Goal: Task Accomplishment & Management: Manage account settings

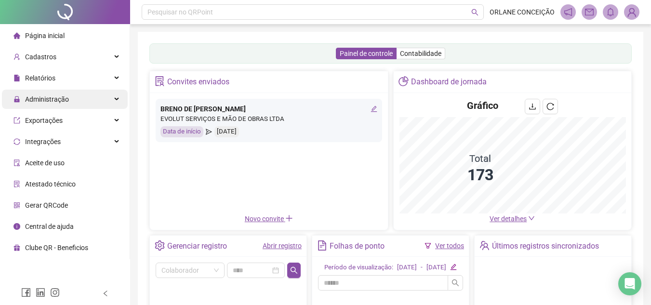
click at [64, 97] on span "Administração" at bounding box center [47, 99] width 44 height 8
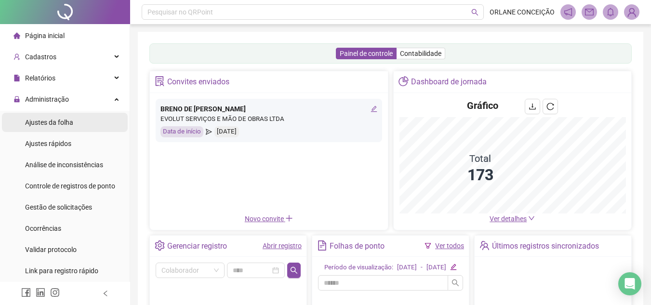
click at [64, 122] on span "Ajustes da folha" at bounding box center [49, 122] width 48 height 8
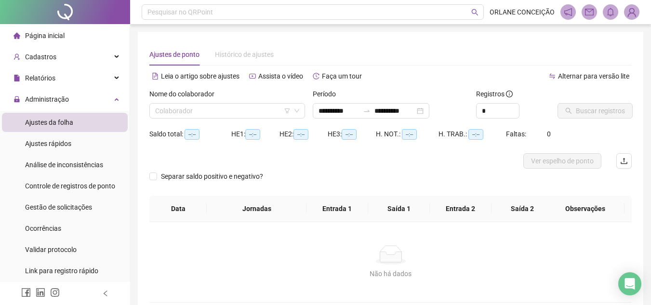
type input "**********"
click at [346, 112] on input "**********" at bounding box center [338, 110] width 40 height 11
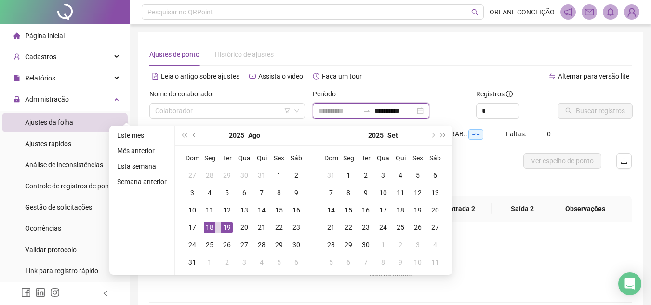
type input "**********"
click at [208, 227] on div "18" at bounding box center [210, 228] width 12 height 12
type input "**********"
drag, startPoint x: 223, startPoint y: 228, endPoint x: 226, endPoint y: 219, distance: 9.3
click at [223, 228] on div "19" at bounding box center [227, 228] width 12 height 12
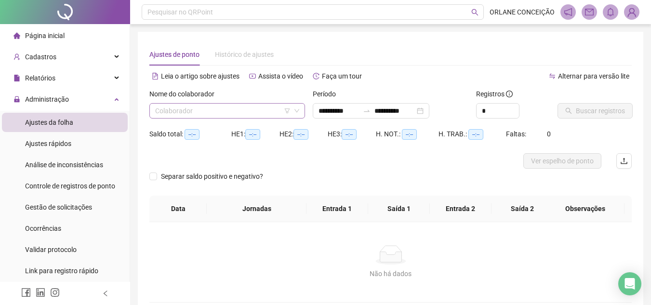
click at [237, 106] on input "search" at bounding box center [222, 111] width 135 height 14
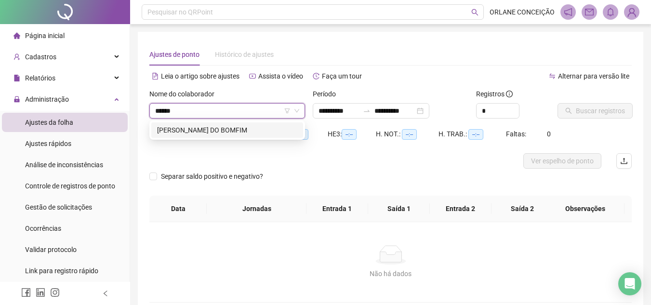
type input "*******"
click at [226, 136] on div "[PERSON_NAME] DO BOMFIM" at bounding box center [227, 129] width 152 height 15
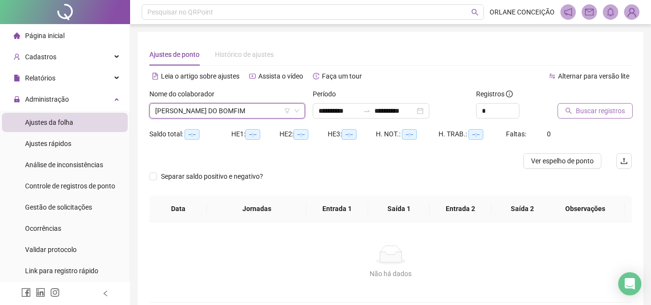
click at [596, 109] on span "Buscar registros" at bounding box center [600, 110] width 49 height 11
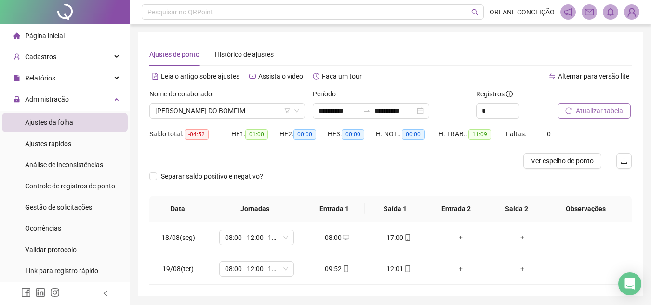
click at [600, 109] on span "Atualizar tabela" at bounding box center [599, 110] width 47 height 11
click at [601, 109] on span "Atualizar tabela" at bounding box center [599, 110] width 47 height 11
click at [326, 239] on div "01:00" at bounding box center [337, 237] width 46 height 11
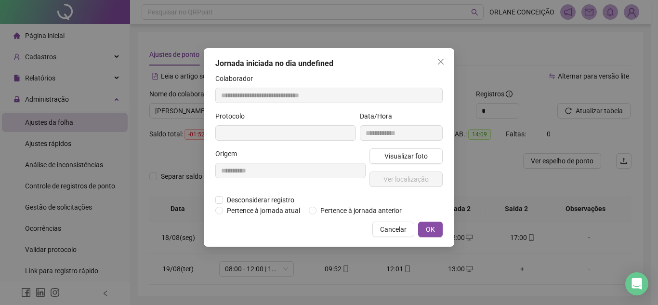
type input "**********"
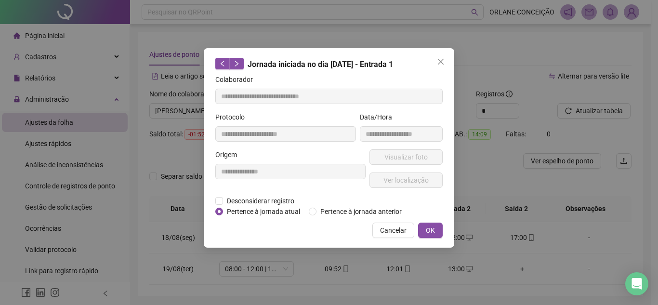
drag, startPoint x: 326, startPoint y: 239, endPoint x: 280, endPoint y: 189, distance: 67.8
click at [280, 189] on div "**********" at bounding box center [290, 172] width 154 height 46
click at [392, 232] on span "Cancelar" at bounding box center [393, 230] width 26 height 11
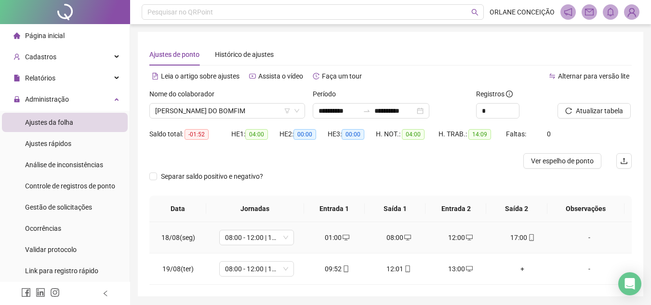
click at [326, 236] on div "01:00" at bounding box center [337, 237] width 46 height 11
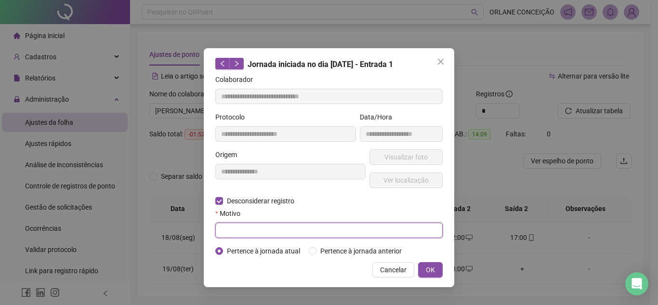
click at [234, 227] on input "text" at bounding box center [328, 230] width 227 height 15
type input "*"
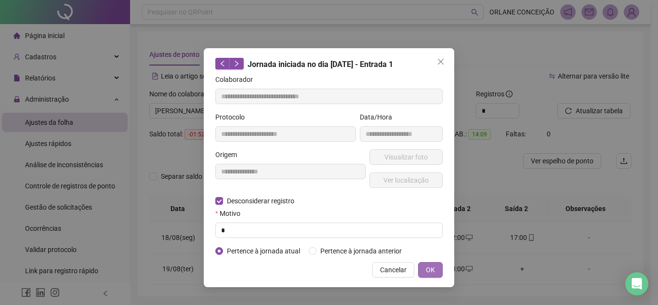
click at [431, 270] on span "OK" at bounding box center [430, 269] width 9 height 11
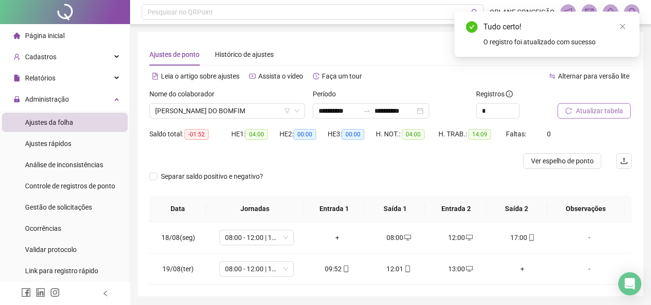
click at [606, 115] on span "Atualizar tabela" at bounding box center [599, 110] width 47 height 11
click at [516, 236] on div "+" at bounding box center [522, 237] width 46 height 11
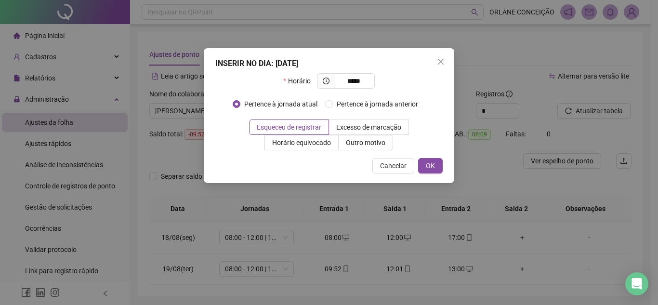
type input "*****"
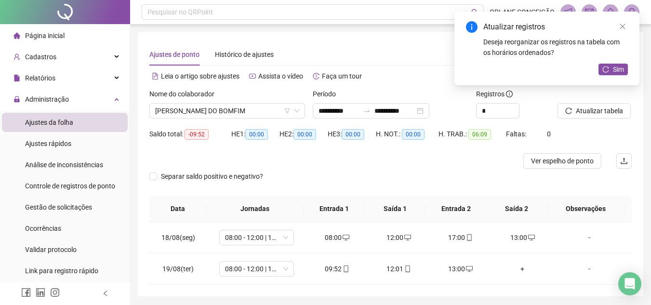
click at [618, 63] on div "Atualizar registros Deseja reorganizar os registros na tabela com os horários o…" at bounding box center [546, 49] width 185 height 74
click at [616, 71] on span "Sim" at bounding box center [618, 69] width 11 height 11
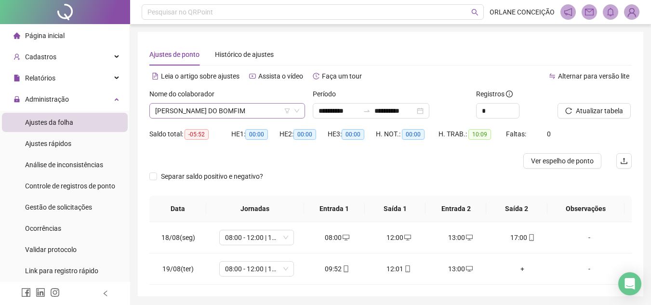
click at [246, 113] on span "[PERSON_NAME] DO BOMFIM" at bounding box center [227, 111] width 144 height 14
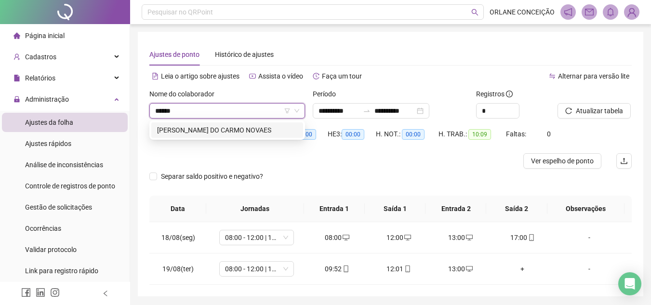
type input "******"
click at [243, 128] on div "[PERSON_NAME] DO CARMO NOVAES" at bounding box center [227, 130] width 140 height 11
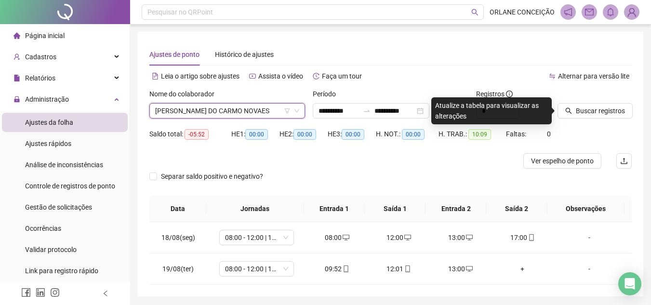
click at [194, 110] on span "[PERSON_NAME] DO CARMO NOVAES" at bounding box center [227, 111] width 144 height 14
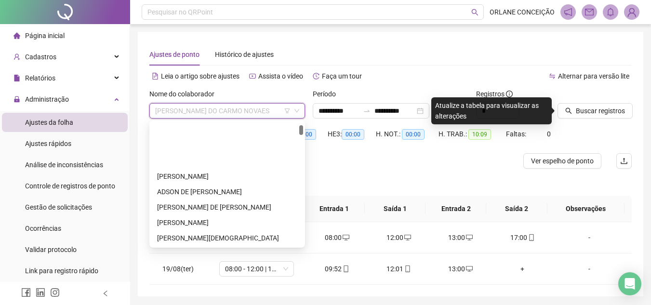
scroll to position [62, 0]
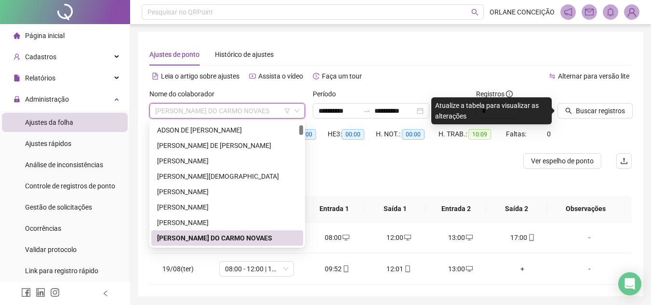
click at [272, 236] on div "[PERSON_NAME] DO CARMO NOVAES" at bounding box center [227, 238] width 140 height 11
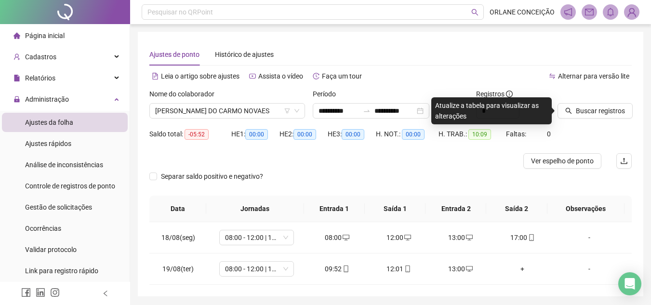
drag, startPoint x: 336, startPoint y: 180, endPoint x: 261, endPoint y: 171, distance: 75.7
click at [336, 179] on div "Separar saldo positivo e negativo?" at bounding box center [390, 182] width 482 height 27
click at [59, 52] on div "Cadastros" at bounding box center [65, 56] width 126 height 19
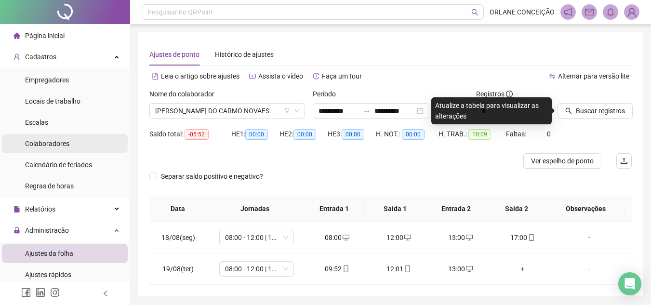
click at [40, 140] on span "Colaboradores" at bounding box center [47, 144] width 44 height 8
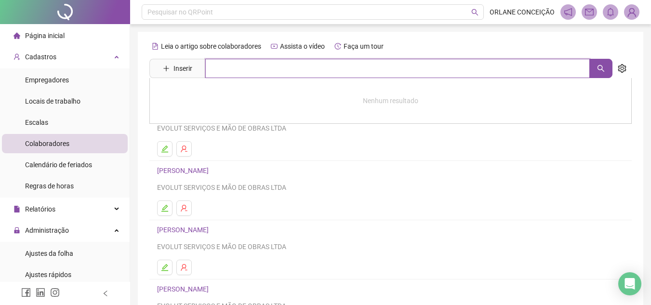
click at [224, 67] on input "text" at bounding box center [397, 68] width 384 height 19
type input "******"
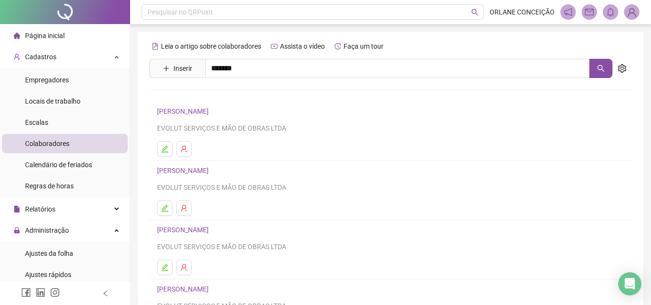
click at [201, 114] on link "[PERSON_NAME] DO CARMO NOVAES" at bounding box center [224, 118] width 114 height 8
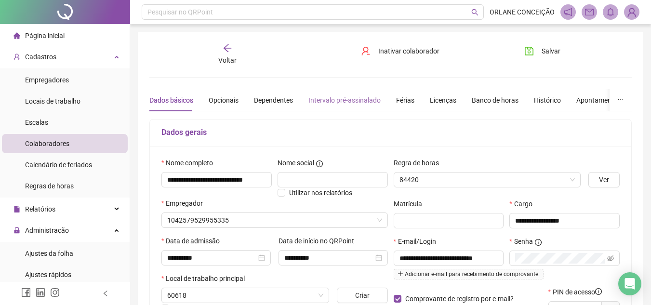
type input "**********"
click at [224, 46] on icon "arrow-left" at bounding box center [228, 48] width 10 height 10
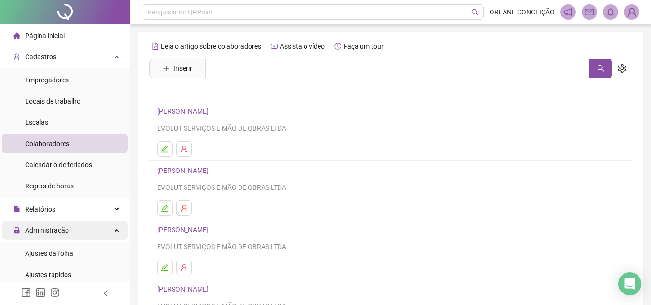
click at [61, 227] on span "Administração" at bounding box center [47, 230] width 44 height 8
click at [63, 229] on span "Administração" at bounding box center [47, 230] width 44 height 8
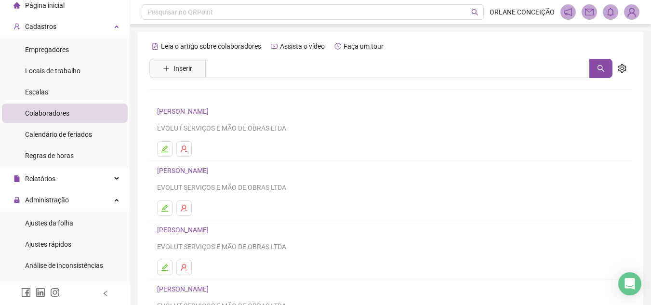
scroll to position [96, 0]
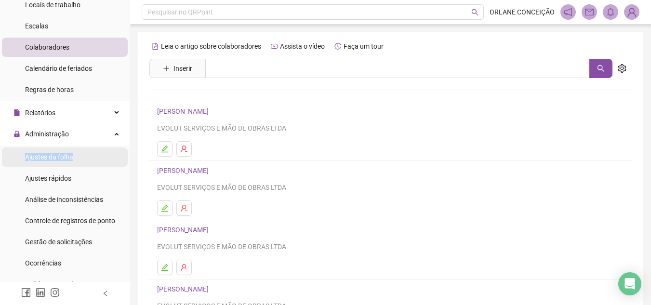
click at [73, 150] on li "Ajustes da folha" at bounding box center [65, 156] width 126 height 19
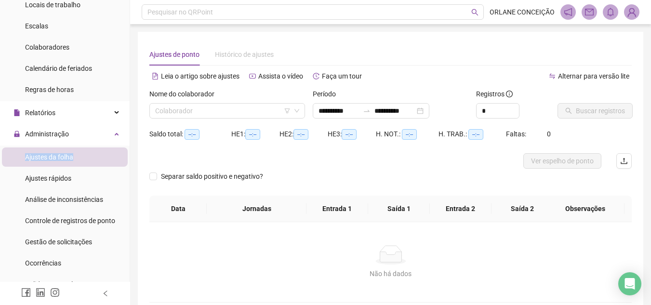
type input "**********"
drag, startPoint x: 362, startPoint y: 115, endPoint x: 357, endPoint y: 109, distance: 7.6
click at [359, 111] on input "**********" at bounding box center [338, 110] width 40 height 11
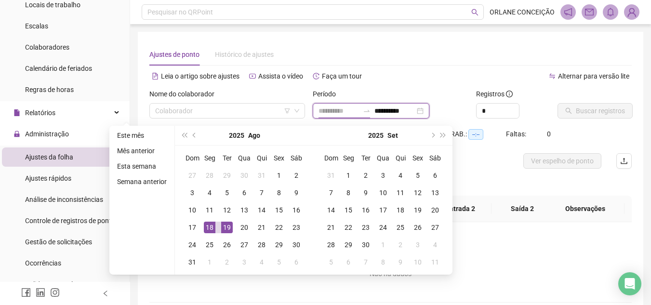
type input "**********"
click at [212, 228] on div "18" at bounding box center [210, 228] width 12 height 12
type input "**********"
click at [221, 227] on div "19" at bounding box center [227, 228] width 12 height 12
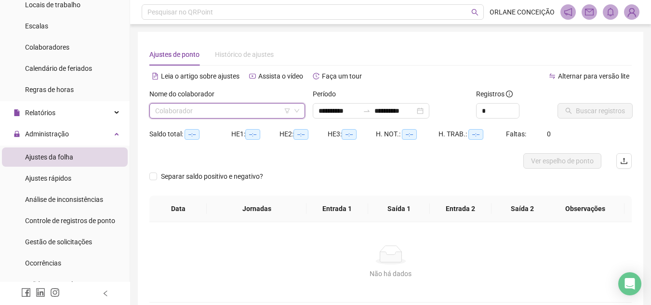
click at [184, 113] on input "search" at bounding box center [222, 111] width 135 height 14
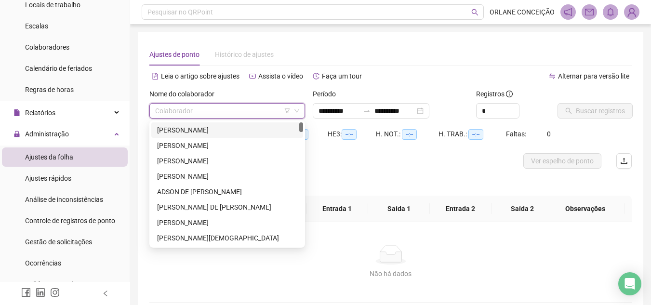
click at [180, 131] on div "[PERSON_NAME]" at bounding box center [227, 130] width 140 height 11
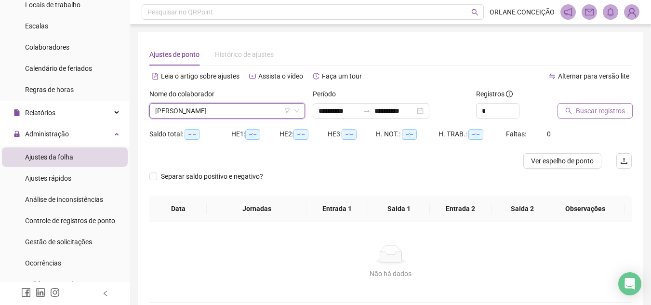
click at [584, 112] on span "Buscar registros" at bounding box center [600, 110] width 49 height 11
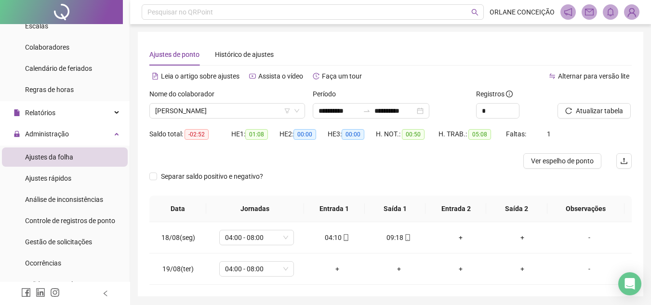
scroll to position [33, 0]
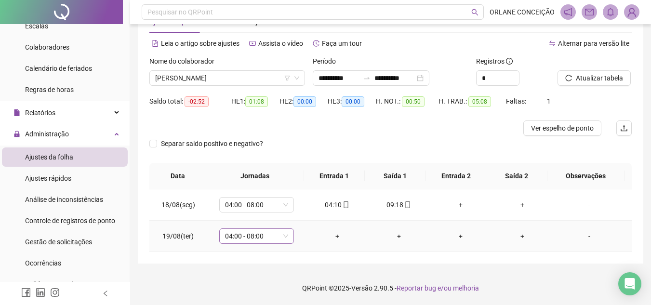
click at [230, 235] on span "04:00 - 08:00" at bounding box center [256, 236] width 63 height 14
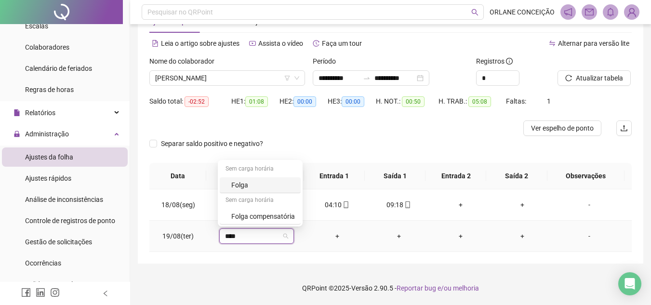
type input "*****"
click at [241, 214] on div "Folga compensatória" at bounding box center [263, 216] width 64 height 11
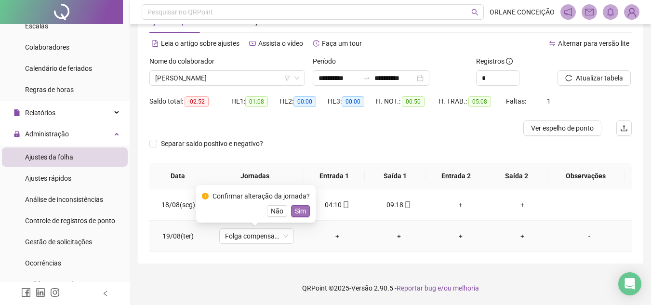
click at [298, 213] on span "Sim" at bounding box center [300, 211] width 11 height 11
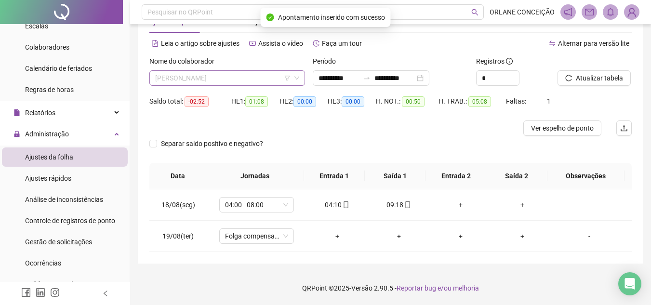
click at [211, 75] on span "[PERSON_NAME]" at bounding box center [227, 78] width 144 height 14
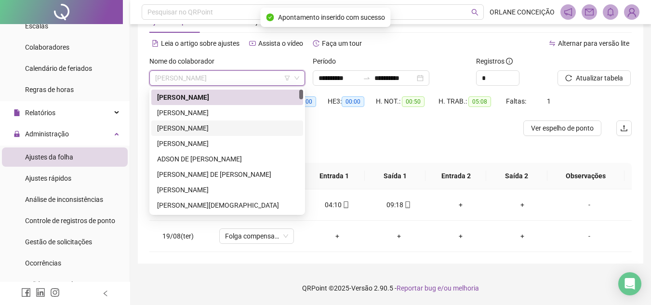
click at [207, 117] on div "[PERSON_NAME]" at bounding box center [227, 112] width 140 height 11
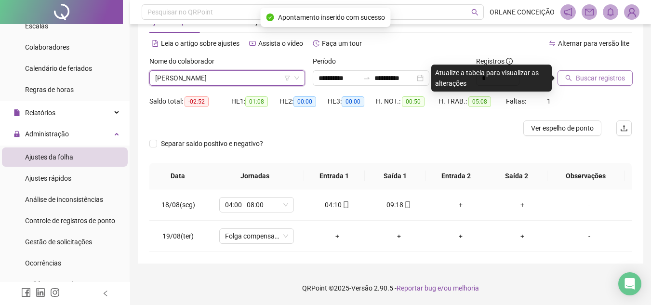
click at [577, 81] on span "Buscar registros" at bounding box center [600, 78] width 49 height 11
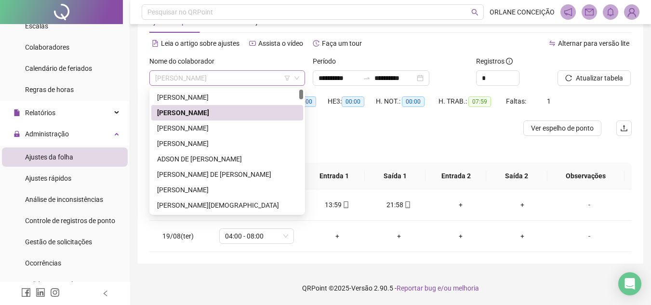
click at [216, 79] on span "[PERSON_NAME]" at bounding box center [227, 78] width 144 height 14
click at [197, 130] on div "[PERSON_NAME]" at bounding box center [227, 128] width 140 height 11
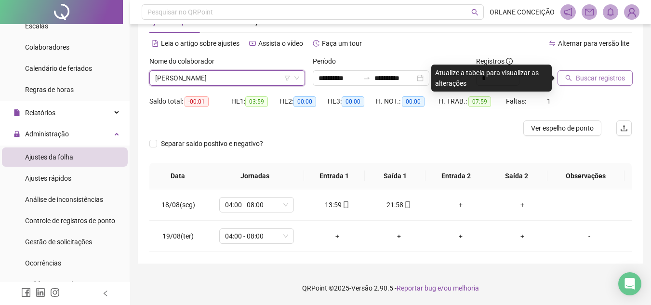
click at [588, 75] on span "Buscar registros" at bounding box center [600, 78] width 49 height 11
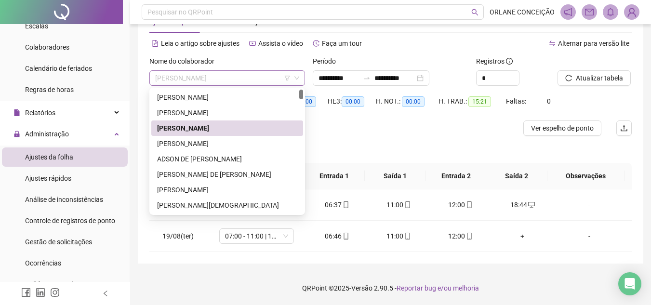
click at [241, 76] on span "[PERSON_NAME]" at bounding box center [227, 78] width 144 height 14
click at [225, 148] on div "[PERSON_NAME]" at bounding box center [227, 143] width 140 height 11
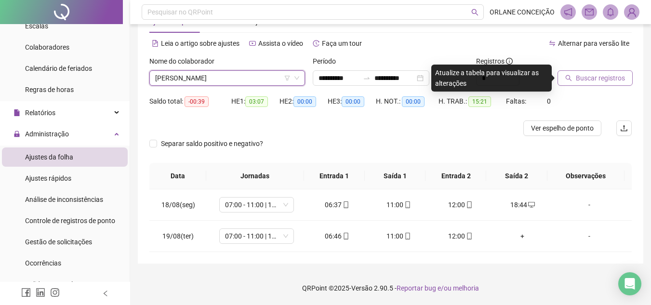
click at [600, 81] on span "Buscar registros" at bounding box center [600, 78] width 49 height 11
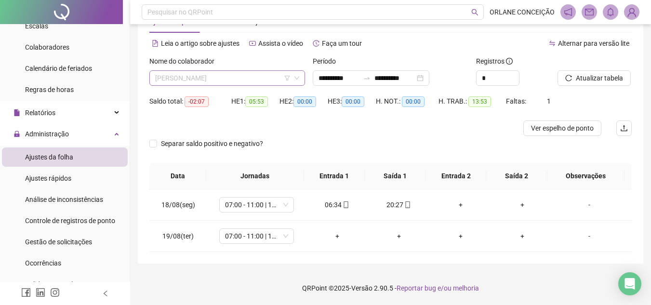
click at [179, 77] on span "[PERSON_NAME]" at bounding box center [227, 78] width 144 height 14
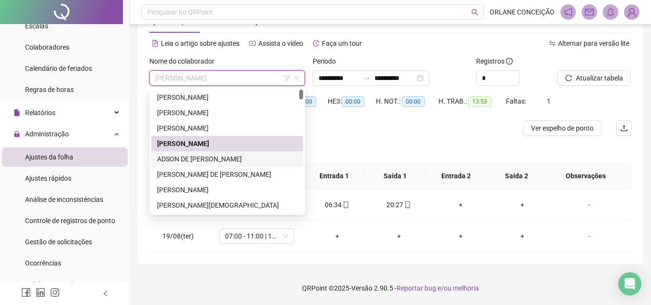
click at [193, 155] on div "ADSON DE [PERSON_NAME]" at bounding box center [227, 159] width 140 height 11
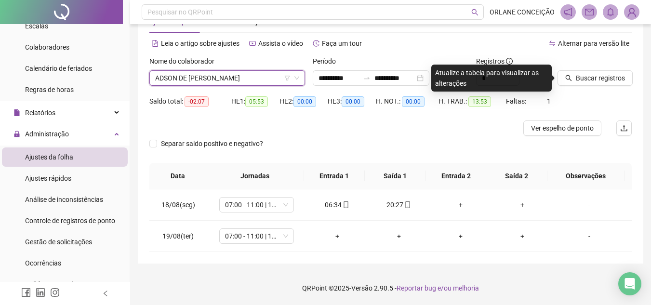
click at [229, 80] on span "ADSON DE [PERSON_NAME]" at bounding box center [227, 78] width 144 height 14
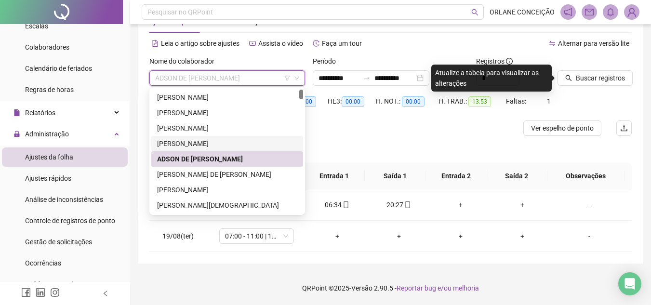
click at [204, 141] on div "[PERSON_NAME]" at bounding box center [227, 143] width 140 height 11
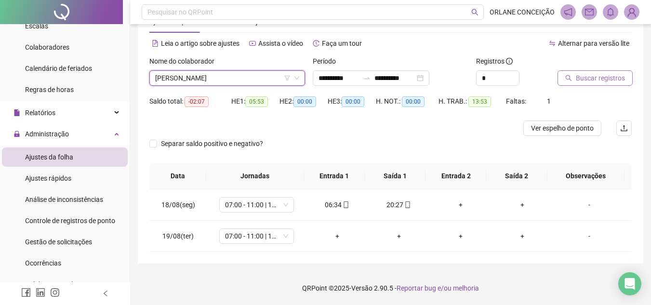
click at [597, 70] on button "Buscar registros" at bounding box center [594, 77] width 75 height 15
click at [211, 82] on span "[PERSON_NAME]" at bounding box center [227, 78] width 144 height 14
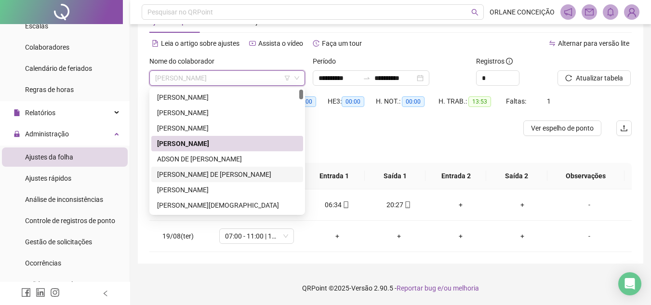
click at [198, 162] on div "ADSON DE [PERSON_NAME]" at bounding box center [227, 159] width 140 height 11
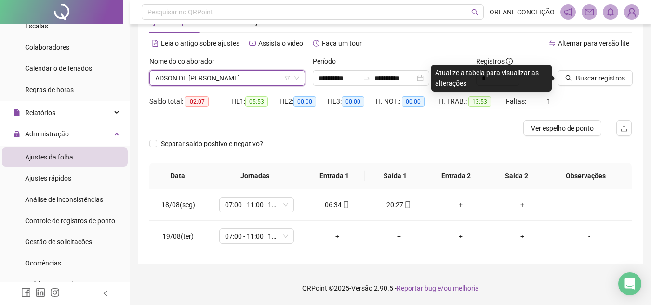
click at [590, 67] on div at bounding box center [582, 63] width 50 height 14
click at [590, 82] on span "Buscar registros" at bounding box center [600, 78] width 49 height 11
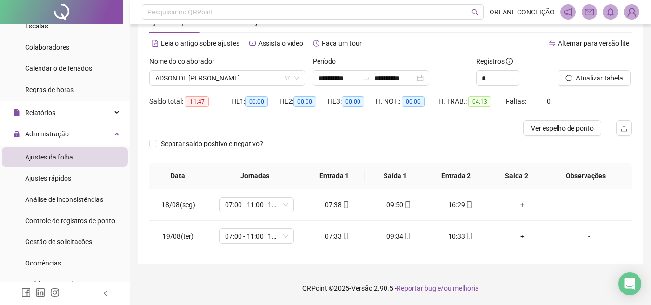
click at [232, 67] on div "Nome do colaborador" at bounding box center [227, 63] width 156 height 14
click at [236, 73] on span "ADSON DE [PERSON_NAME]" at bounding box center [227, 78] width 144 height 14
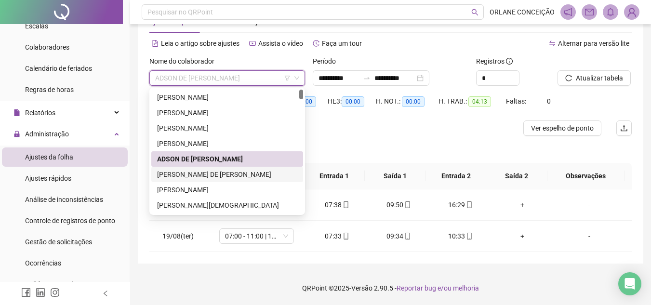
click at [219, 177] on div "[PERSON_NAME] DE [PERSON_NAME]" at bounding box center [227, 174] width 140 height 11
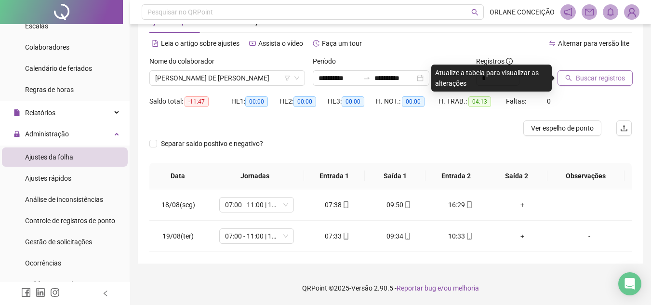
click at [590, 81] on span "Buscar registros" at bounding box center [600, 78] width 49 height 11
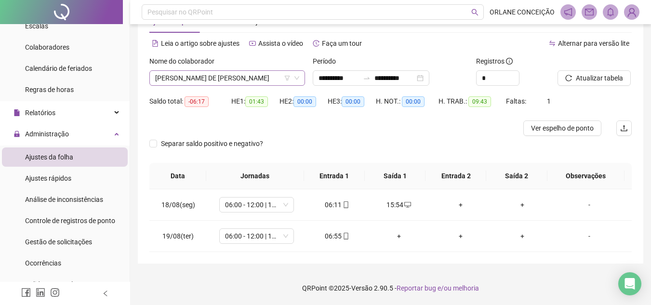
click at [198, 75] on span "[PERSON_NAME] DE [PERSON_NAME]" at bounding box center [227, 78] width 144 height 14
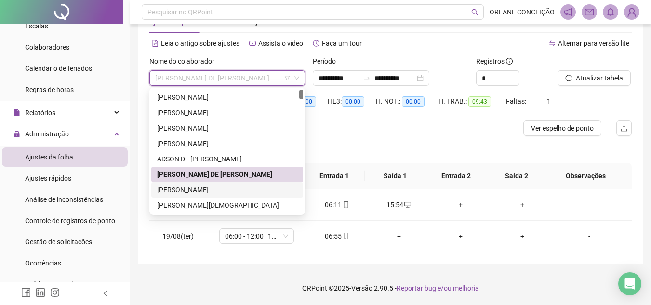
click at [188, 187] on div "[PERSON_NAME]" at bounding box center [227, 189] width 140 height 11
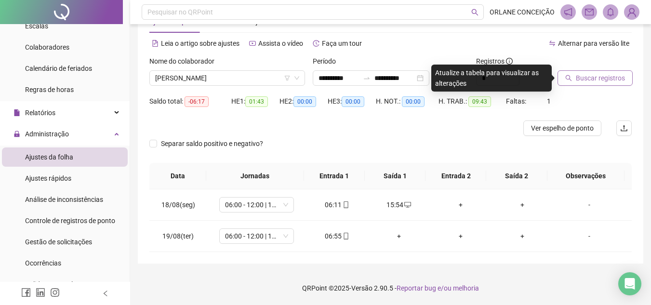
click at [589, 79] on span "Buscar registros" at bounding box center [600, 78] width 49 height 11
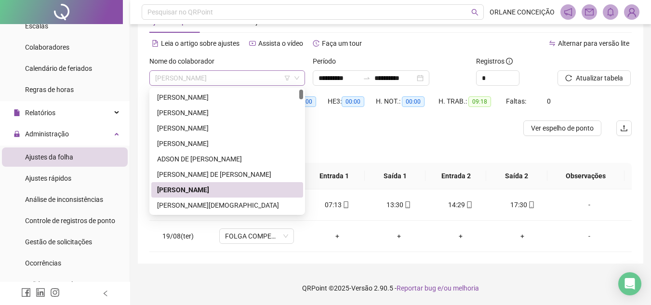
click at [222, 79] on span "[PERSON_NAME]" at bounding box center [227, 78] width 144 height 14
click at [224, 207] on div "[PERSON_NAME][DEMOGRAPHIC_DATA]" at bounding box center [227, 205] width 140 height 11
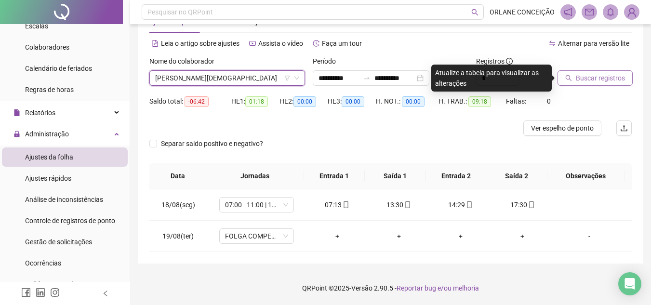
click at [615, 77] on span "Buscar registros" at bounding box center [600, 78] width 49 height 11
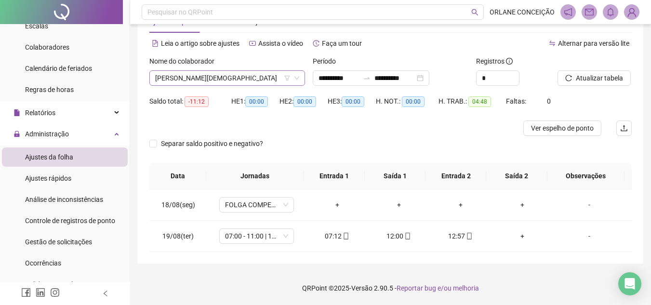
click at [197, 71] on span "[PERSON_NAME][DEMOGRAPHIC_DATA]" at bounding box center [227, 78] width 144 height 14
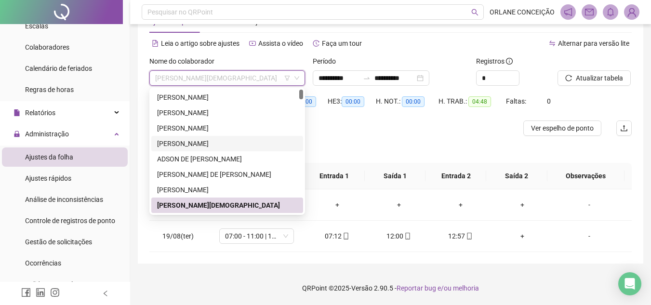
click at [212, 143] on div "[PERSON_NAME]" at bounding box center [227, 143] width 140 height 11
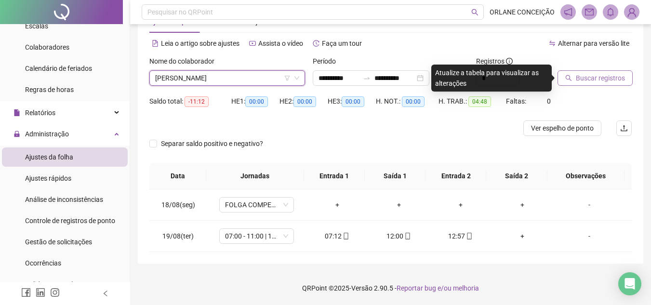
click at [606, 77] on span "Buscar registros" at bounding box center [600, 78] width 49 height 11
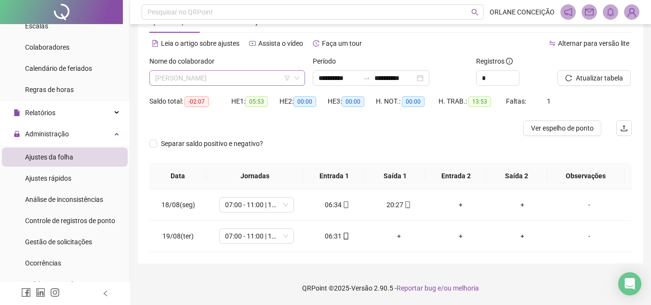
click at [184, 80] on span "[PERSON_NAME]" at bounding box center [227, 78] width 144 height 14
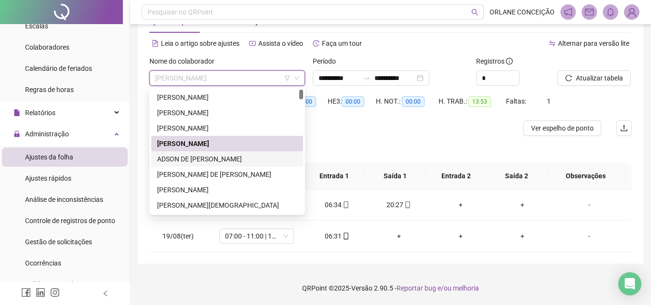
click at [195, 159] on div "ADSON DE [PERSON_NAME]" at bounding box center [227, 159] width 140 height 11
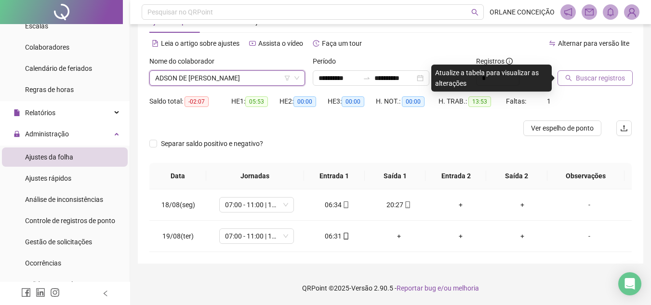
click at [603, 71] on button "Buscar registros" at bounding box center [594, 77] width 75 height 15
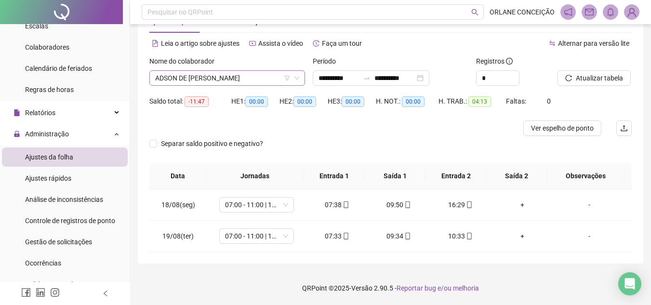
click at [224, 77] on span "ADSON DE [PERSON_NAME]" at bounding box center [227, 78] width 144 height 14
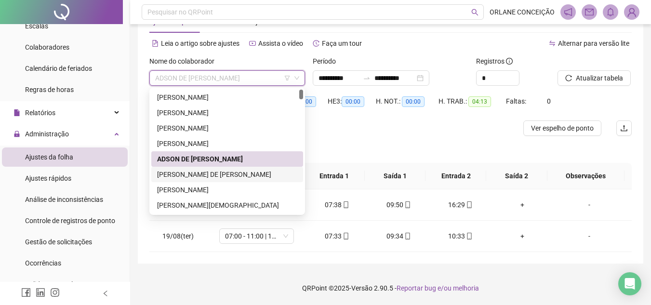
click at [223, 169] on div "[PERSON_NAME] DE [PERSON_NAME]" at bounding box center [227, 174] width 140 height 11
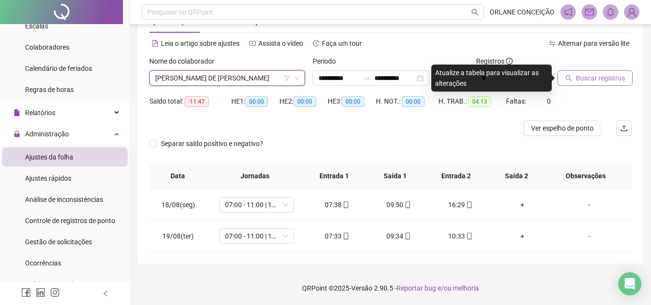
click at [579, 80] on span "Buscar registros" at bounding box center [600, 78] width 49 height 11
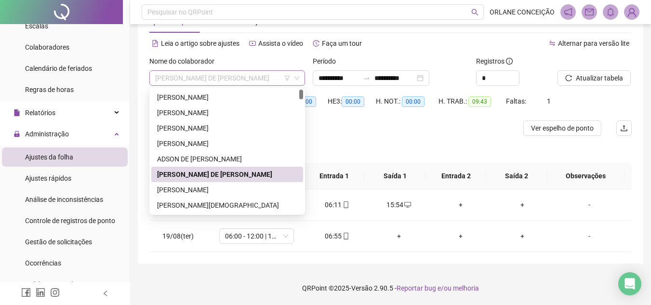
click at [203, 78] on span "[PERSON_NAME] DE [PERSON_NAME]" at bounding box center [227, 78] width 144 height 14
click at [209, 184] on div "[PERSON_NAME]" at bounding box center [227, 189] width 152 height 15
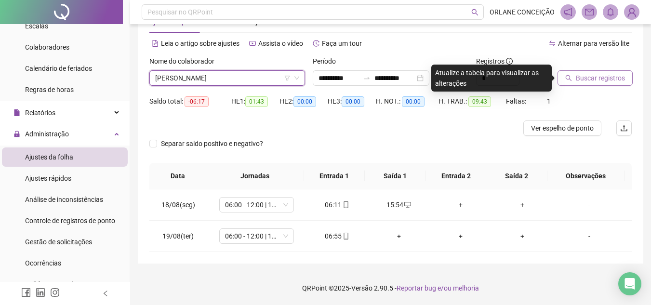
click at [620, 77] on span "Buscar registros" at bounding box center [600, 78] width 49 height 11
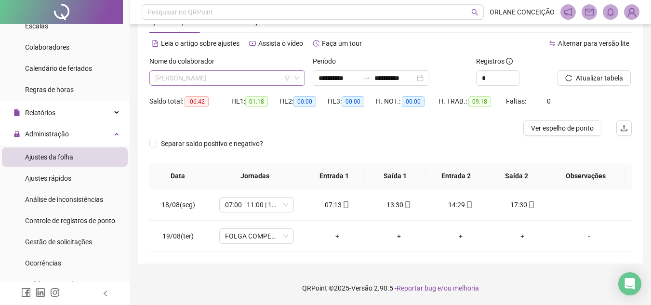
click at [268, 72] on span "[PERSON_NAME]" at bounding box center [227, 78] width 144 height 14
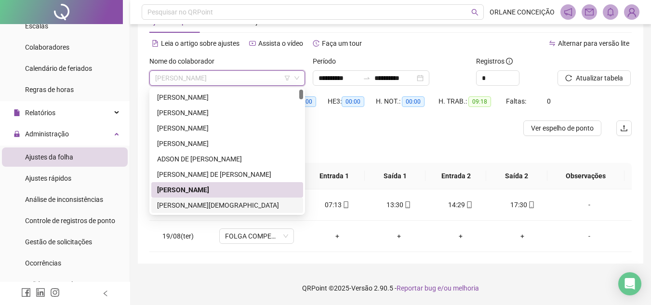
click at [250, 204] on div "[PERSON_NAME][DEMOGRAPHIC_DATA]" at bounding box center [227, 205] width 140 height 11
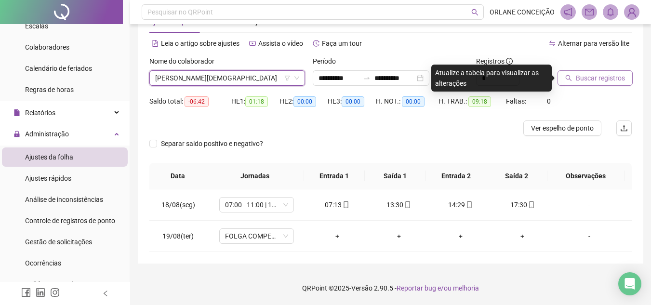
click at [603, 77] on span "Buscar registros" at bounding box center [600, 78] width 49 height 11
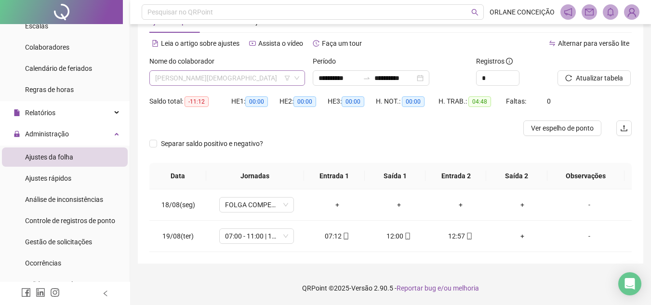
click at [238, 76] on span "[PERSON_NAME][DEMOGRAPHIC_DATA]" at bounding box center [227, 78] width 144 height 14
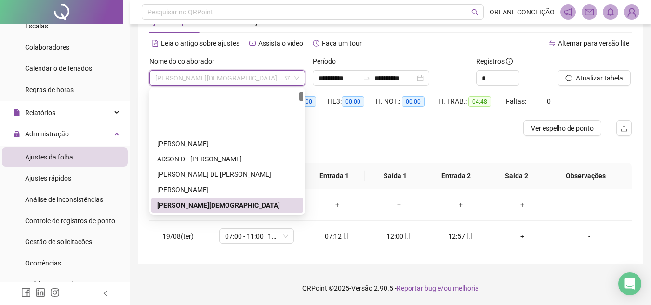
scroll to position [96, 0]
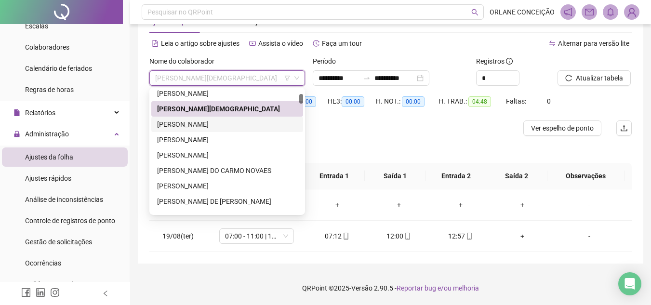
click at [212, 126] on div "[PERSON_NAME]" at bounding box center [227, 124] width 140 height 11
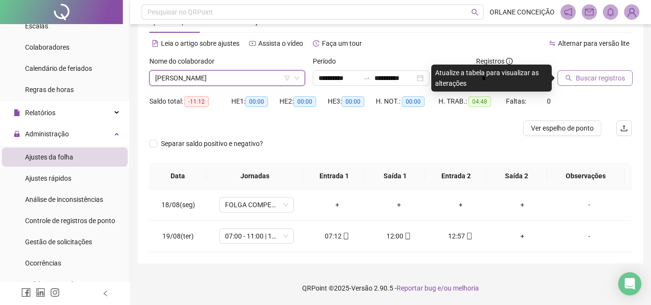
click at [594, 77] on span "Buscar registros" at bounding box center [600, 78] width 49 height 11
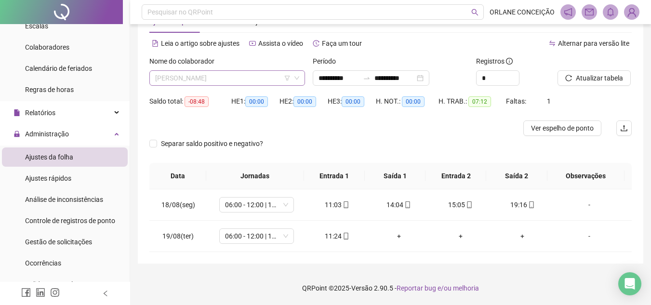
click at [186, 77] on span "[PERSON_NAME]" at bounding box center [227, 78] width 144 height 14
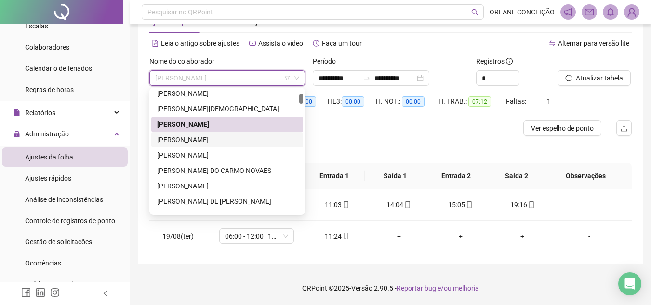
click at [184, 135] on div "[PERSON_NAME]" at bounding box center [227, 139] width 140 height 11
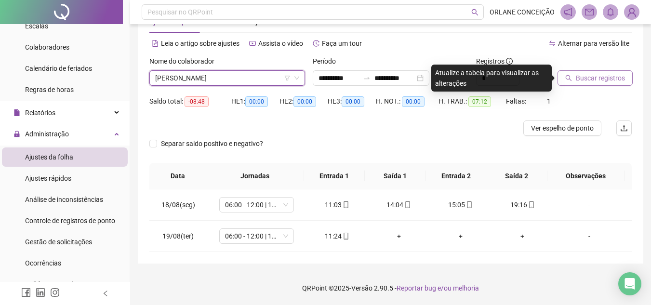
click at [610, 75] on span "Buscar registros" at bounding box center [600, 78] width 49 height 11
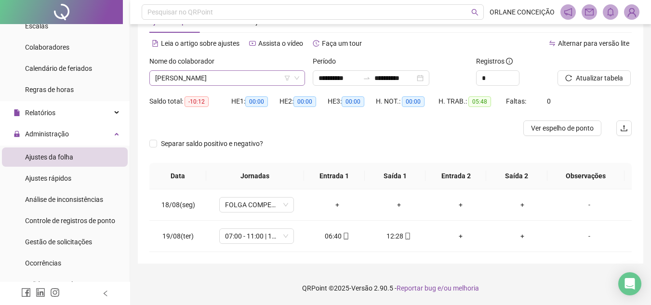
click at [231, 82] on span "[PERSON_NAME]" at bounding box center [227, 78] width 144 height 14
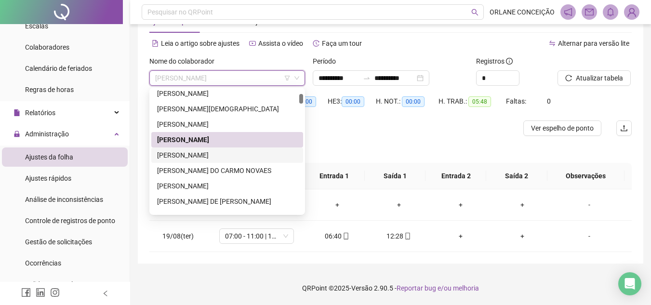
click at [196, 155] on div "[PERSON_NAME]" at bounding box center [227, 155] width 140 height 11
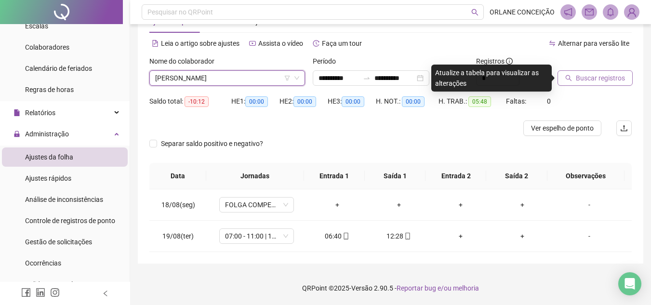
click at [570, 76] on icon "search" at bounding box center [568, 78] width 7 height 7
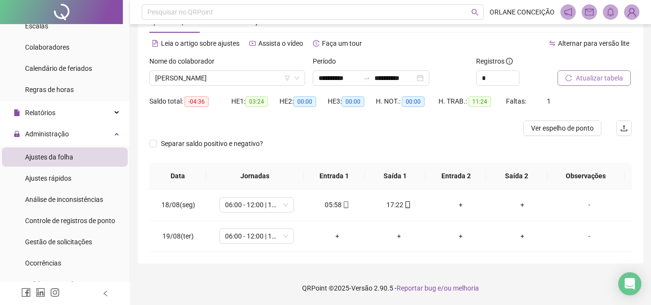
click at [196, 68] on div "Nome do colaborador" at bounding box center [227, 63] width 156 height 14
click at [198, 76] on span "[PERSON_NAME]" at bounding box center [227, 78] width 144 height 14
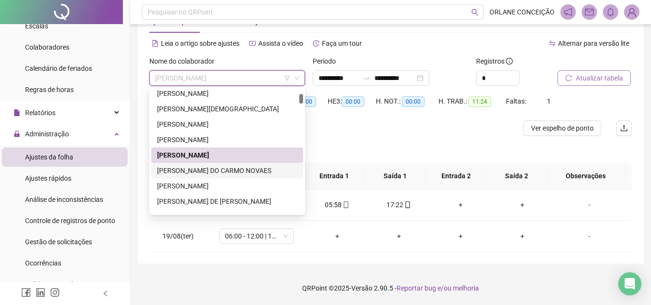
click at [204, 177] on div "[PERSON_NAME] DO CARMO NOVAES" at bounding box center [227, 170] width 152 height 15
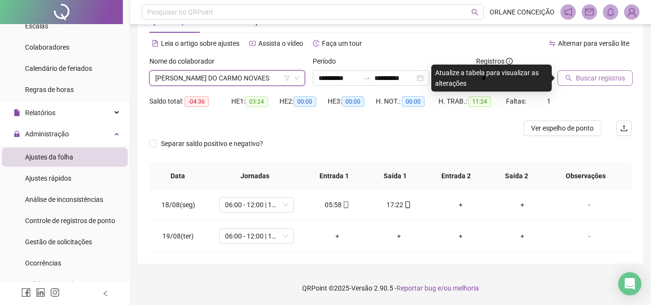
click at [616, 81] on span "Buscar registros" at bounding box center [600, 78] width 49 height 11
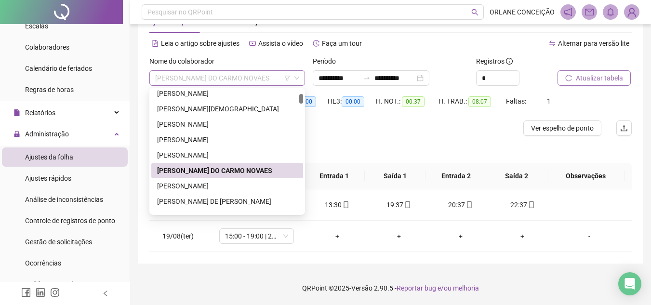
click at [176, 77] on span "[PERSON_NAME] DO CARMO NOVAES" at bounding box center [227, 78] width 144 height 14
drag, startPoint x: 197, startPoint y: 184, endPoint x: 201, endPoint y: 178, distance: 6.7
click at [198, 183] on div "[PERSON_NAME]" at bounding box center [227, 186] width 140 height 11
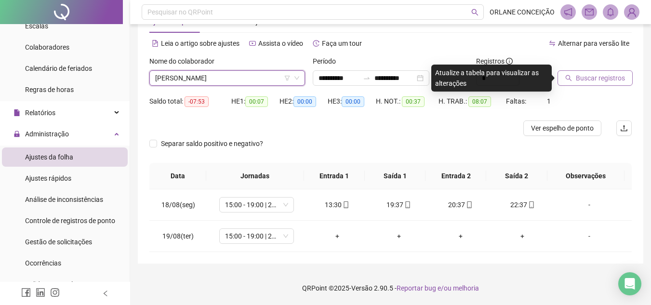
click at [597, 77] on span "Buscar registros" at bounding box center [600, 78] width 49 height 11
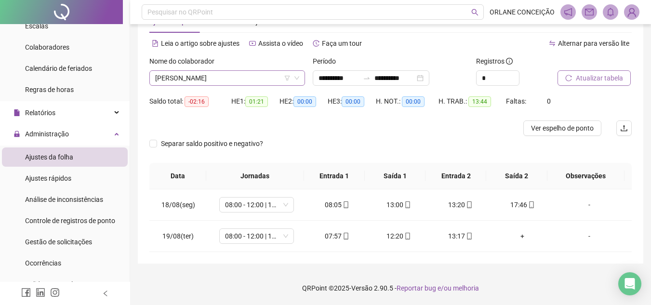
click at [253, 77] on span "[PERSON_NAME]" at bounding box center [227, 78] width 144 height 14
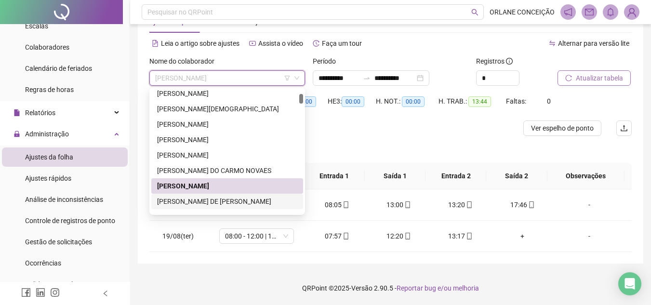
click at [240, 200] on div "[PERSON_NAME] DE [PERSON_NAME]" at bounding box center [227, 201] width 140 height 11
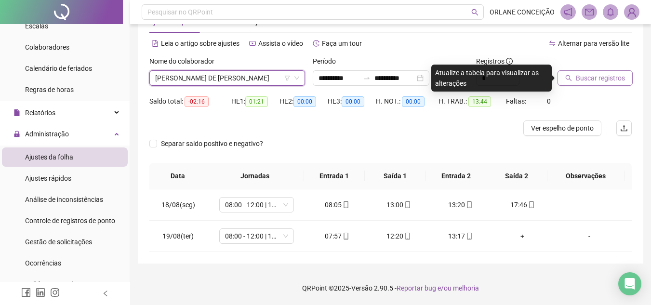
click at [606, 79] on span "Buscar registros" at bounding box center [600, 78] width 49 height 11
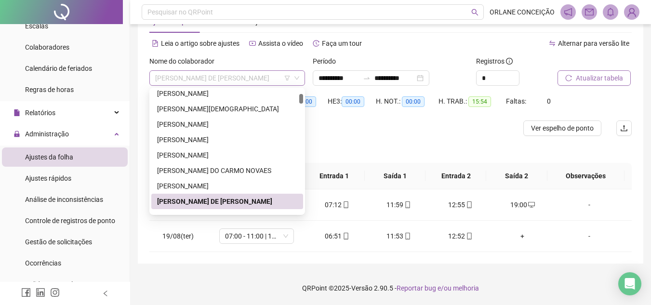
click at [231, 77] on span "[PERSON_NAME] DE [PERSON_NAME]" at bounding box center [227, 78] width 144 height 14
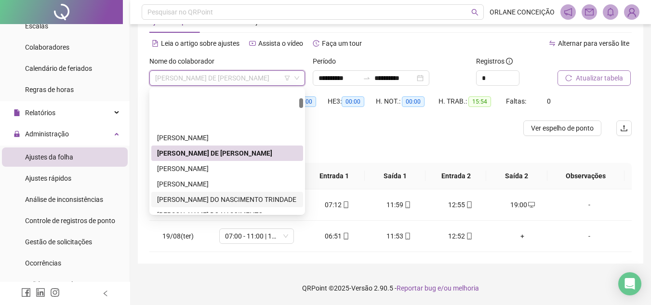
scroll to position [193, 0]
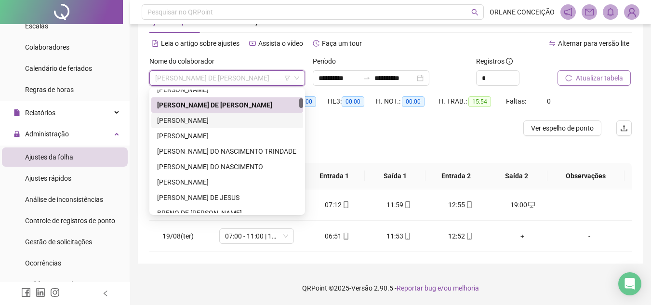
click at [205, 118] on div "[PERSON_NAME]" at bounding box center [227, 120] width 140 height 11
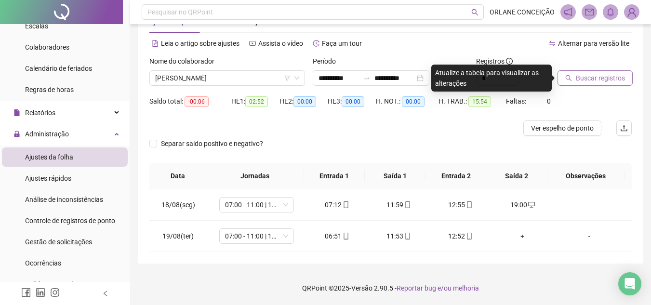
click at [592, 69] on div at bounding box center [582, 63] width 50 height 14
click at [593, 73] on button "Buscar registros" at bounding box center [594, 77] width 75 height 15
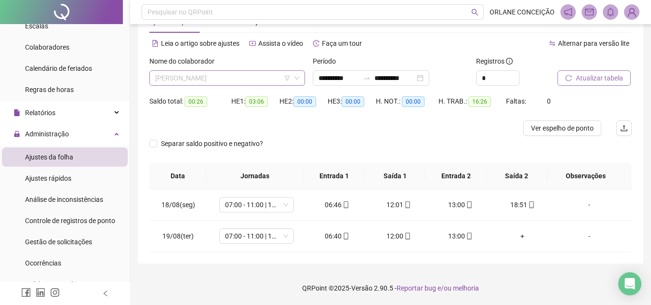
click at [191, 77] on span "[PERSON_NAME]" at bounding box center [227, 78] width 144 height 14
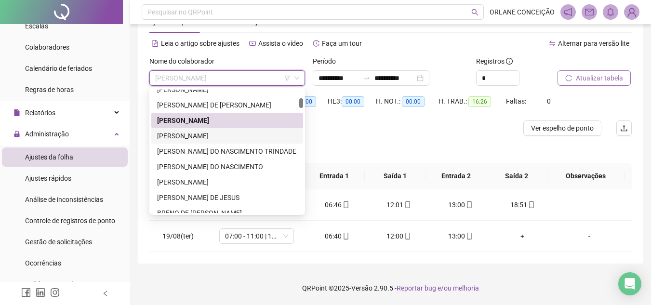
click at [205, 137] on div "[PERSON_NAME]" at bounding box center [227, 136] width 140 height 11
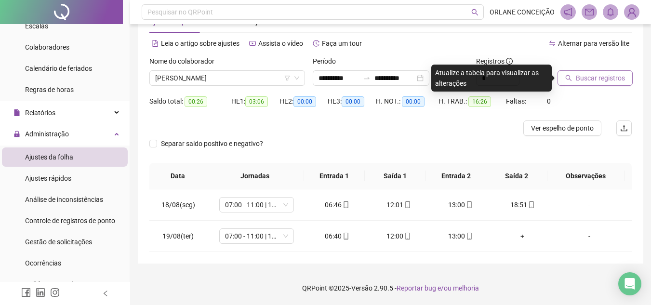
click at [590, 80] on span "Buscar registros" at bounding box center [600, 78] width 49 height 11
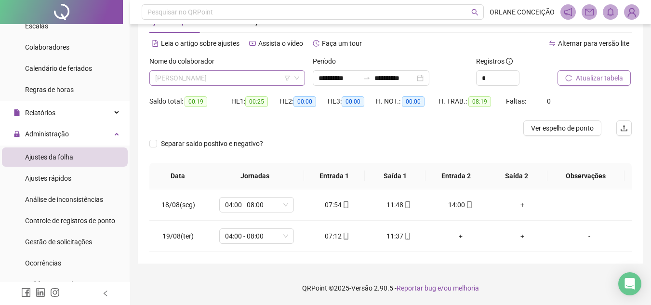
click at [232, 85] on div "[PERSON_NAME]" at bounding box center [227, 77] width 156 height 15
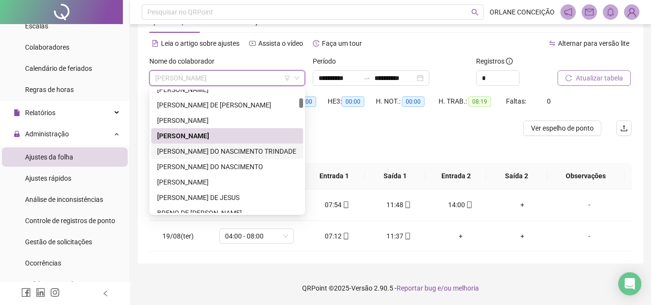
click at [216, 153] on div "[PERSON_NAME] DO NASCIMENTO TRINDADE" at bounding box center [227, 151] width 140 height 11
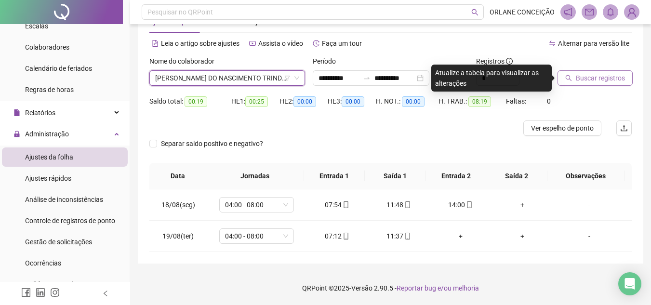
click at [583, 75] on span "Buscar registros" at bounding box center [600, 78] width 49 height 11
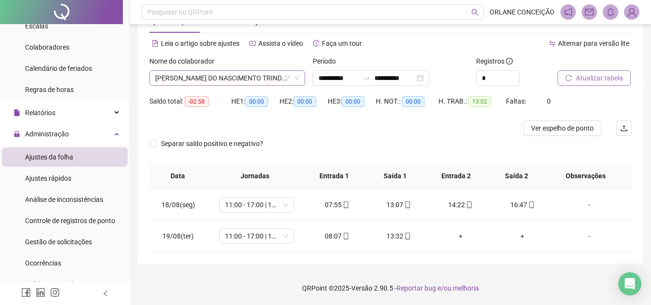
click at [234, 75] on span "[PERSON_NAME] DO NASCIMENTO TRINDADE" at bounding box center [227, 78] width 144 height 14
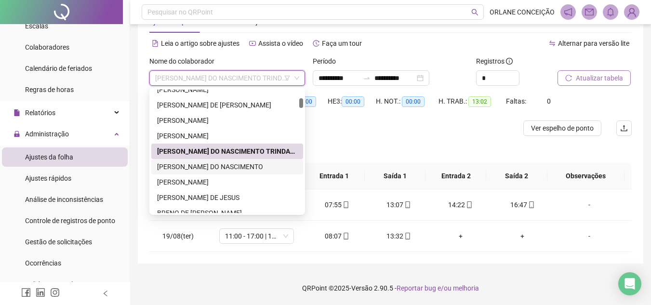
click at [233, 167] on div "[PERSON_NAME] DO NASCIMENTO" at bounding box center [227, 166] width 140 height 11
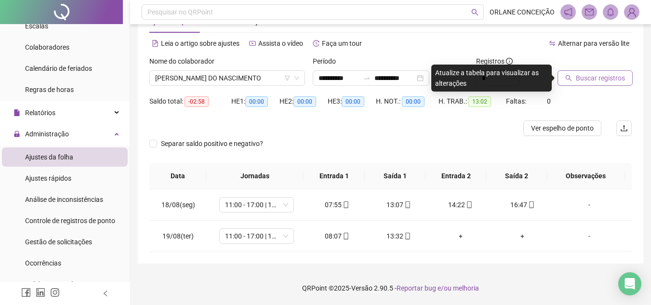
click at [602, 81] on span "Buscar registros" at bounding box center [600, 78] width 49 height 11
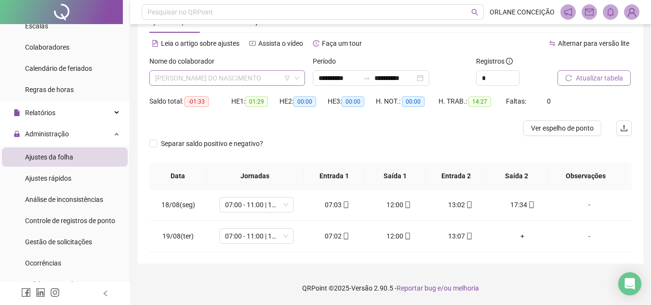
click at [215, 83] on span "[PERSON_NAME] DO NASCIMENTO" at bounding box center [227, 78] width 144 height 14
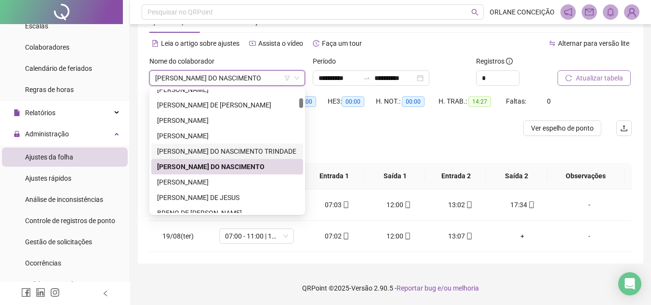
drag, startPoint x: 413, startPoint y: 120, endPoint x: 295, endPoint y: 120, distance: 117.5
click at [413, 120] on div "H. NOT.: 00:00" at bounding box center [407, 106] width 63 height 27
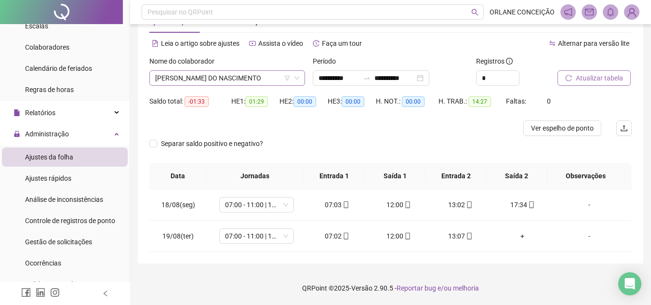
click at [203, 75] on span "[PERSON_NAME] DO NASCIMENTO" at bounding box center [227, 78] width 144 height 14
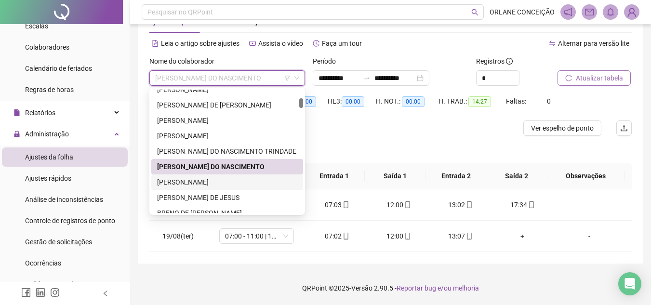
click at [197, 183] on div "[PERSON_NAME]" at bounding box center [227, 182] width 140 height 11
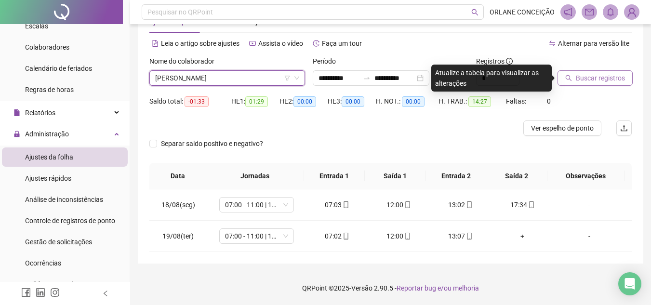
click at [607, 72] on button "Buscar registros" at bounding box center [594, 77] width 75 height 15
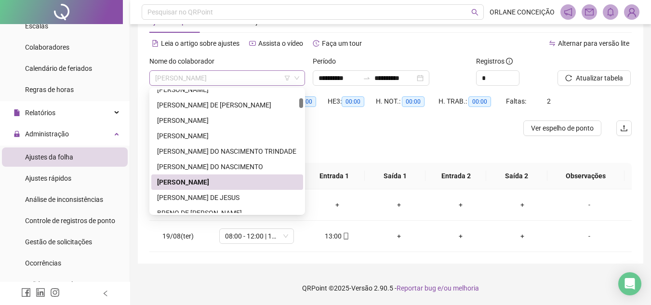
click at [191, 77] on span "[PERSON_NAME]" at bounding box center [227, 78] width 144 height 14
click at [188, 196] on div "[PERSON_NAME] DE JESUS" at bounding box center [227, 197] width 140 height 11
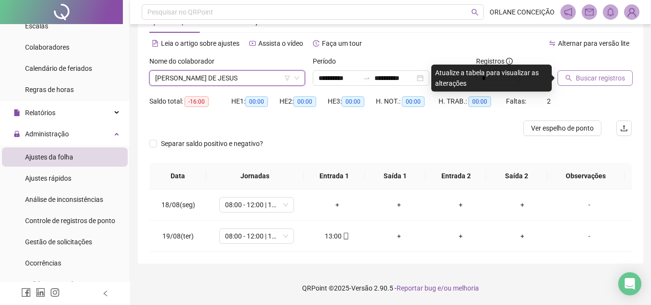
click at [594, 84] on button "Buscar registros" at bounding box center [594, 77] width 75 height 15
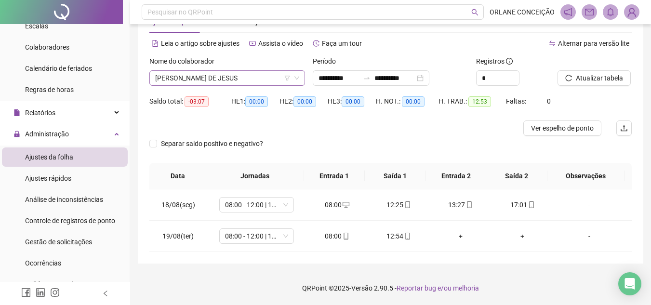
click at [217, 78] on span "[PERSON_NAME] DE JESUS" at bounding box center [227, 78] width 144 height 14
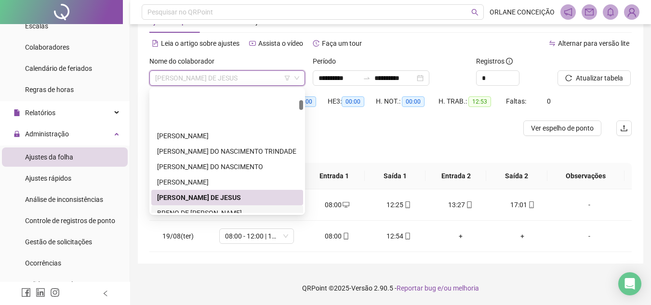
scroll to position [241, 0]
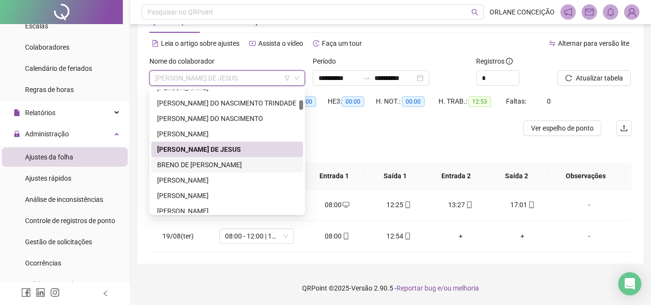
click at [214, 165] on div "BRENO DE [PERSON_NAME]" at bounding box center [227, 164] width 140 height 11
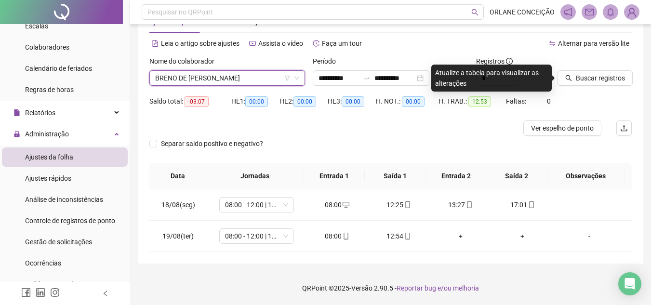
click at [568, 79] on icon "search" at bounding box center [568, 78] width 7 height 7
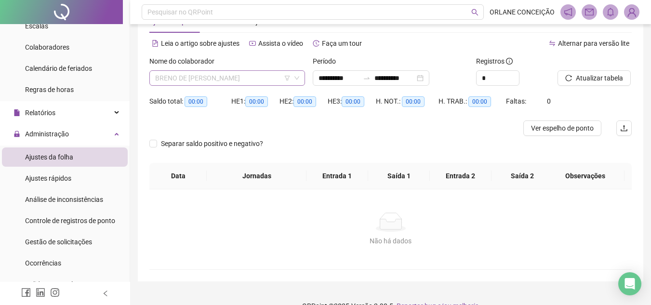
click at [210, 75] on span "BRENO DE [PERSON_NAME]" at bounding box center [227, 78] width 144 height 14
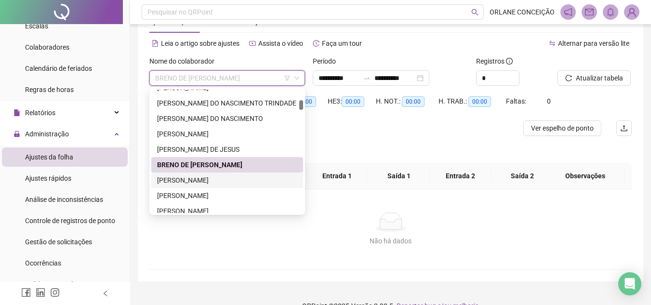
click at [190, 178] on div "[PERSON_NAME]" at bounding box center [227, 180] width 140 height 11
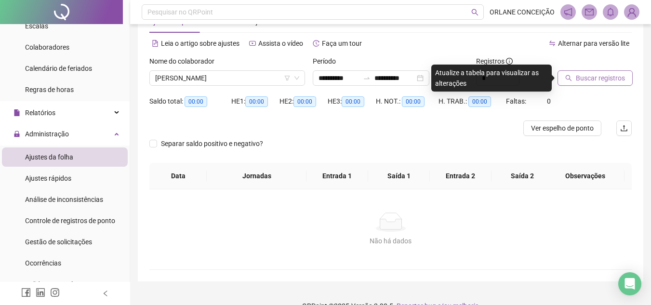
click at [581, 77] on span "Buscar registros" at bounding box center [600, 78] width 49 height 11
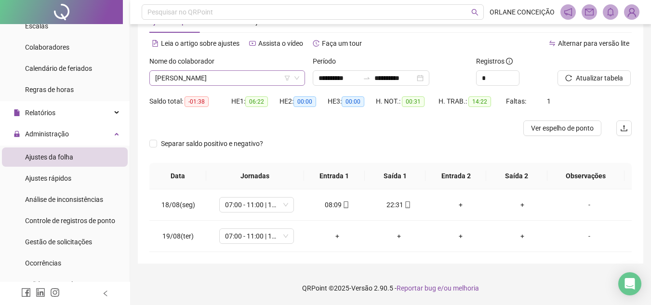
click at [212, 74] on span "[PERSON_NAME]" at bounding box center [227, 78] width 144 height 14
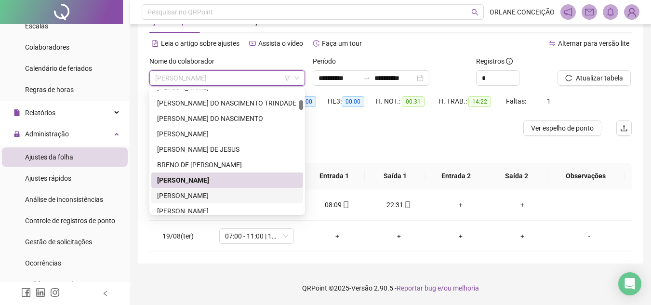
click at [210, 193] on div "[PERSON_NAME]" at bounding box center [227, 195] width 140 height 11
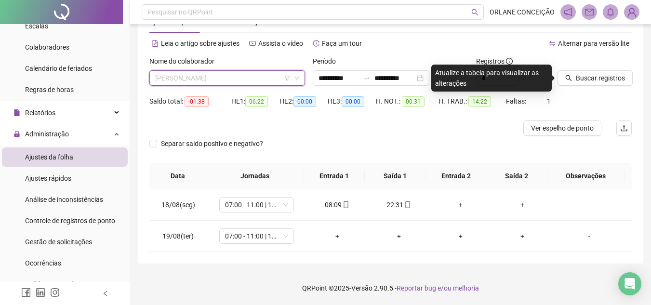
click at [192, 72] on span "[PERSON_NAME]" at bounding box center [227, 78] width 144 height 14
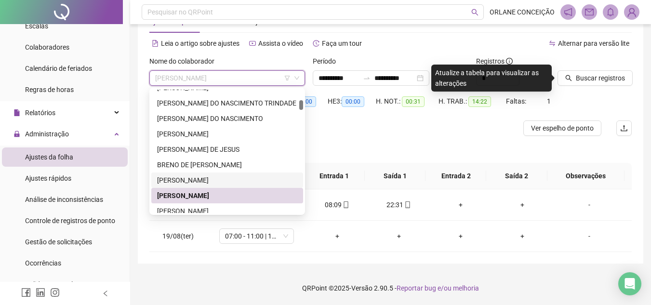
click at [194, 184] on div "[PERSON_NAME]" at bounding box center [227, 180] width 140 height 11
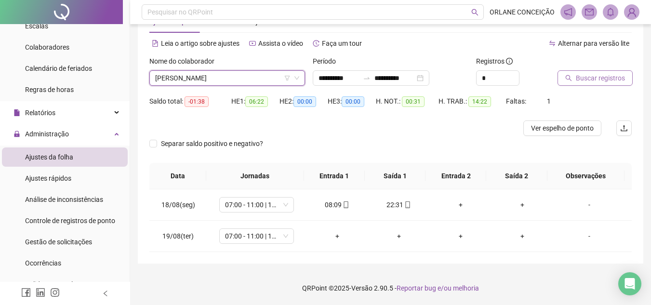
click at [577, 76] on span "Buscar registros" at bounding box center [600, 78] width 49 height 11
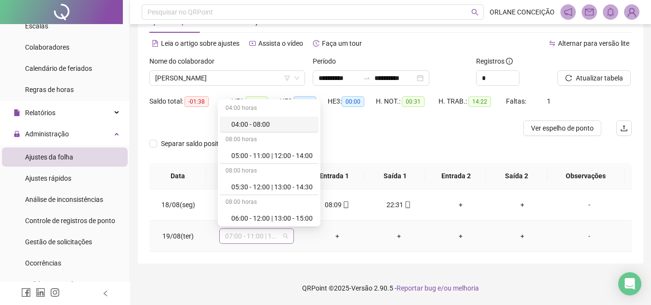
click at [238, 236] on span "07:00 - 11:00 | 12:00 - 16:00" at bounding box center [256, 236] width 63 height 14
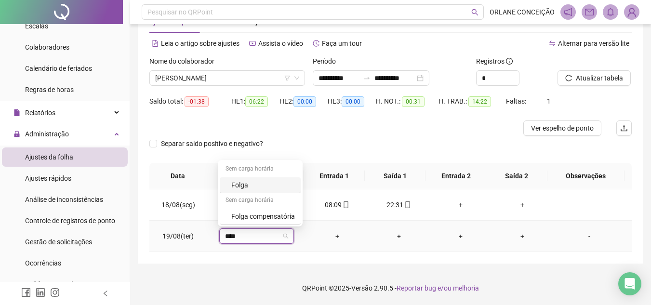
type input "*****"
click at [249, 217] on div "Folga compensatória" at bounding box center [263, 216] width 64 height 11
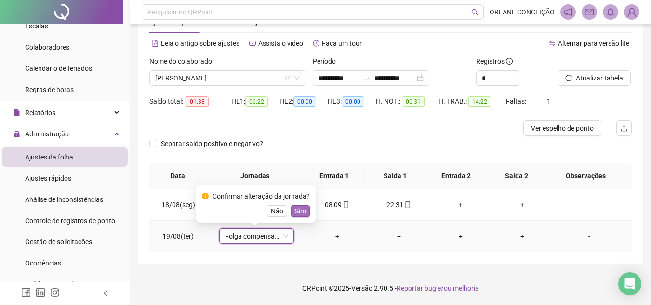
click at [295, 212] on span "Sim" at bounding box center [300, 211] width 11 height 11
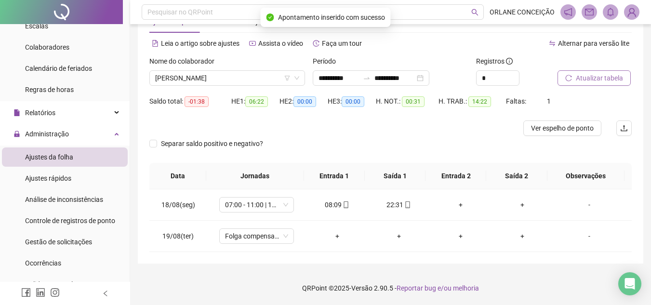
click at [600, 81] on span "Atualizar tabela" at bounding box center [599, 78] width 47 height 11
click at [200, 78] on span "[PERSON_NAME]" at bounding box center [227, 78] width 144 height 14
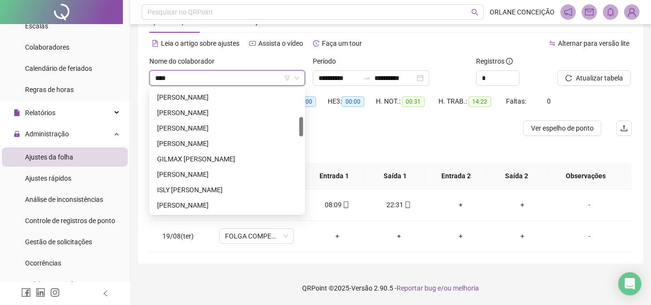
scroll to position [0, 0]
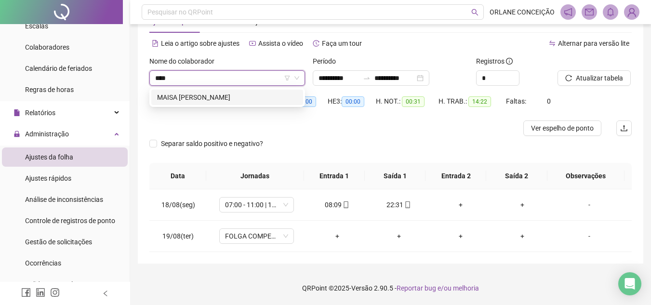
type input "*****"
click at [213, 103] on div "MAISA [PERSON_NAME]" at bounding box center [227, 97] width 152 height 15
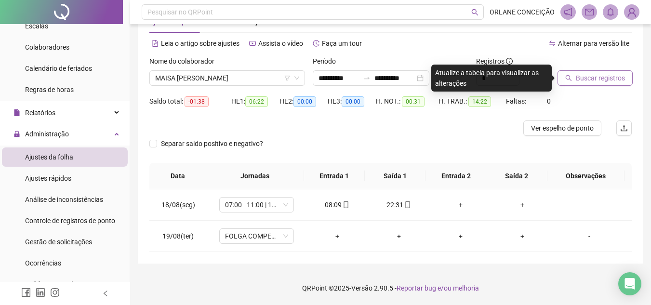
click at [592, 71] on button "Buscar registros" at bounding box center [594, 77] width 75 height 15
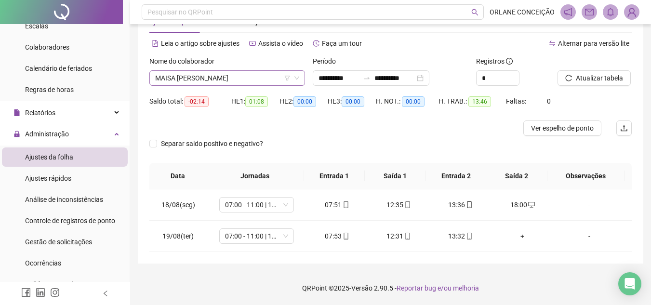
click at [182, 77] on span "MAISA [PERSON_NAME]" at bounding box center [227, 78] width 144 height 14
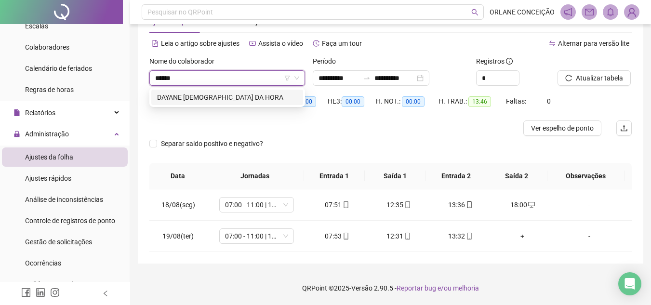
type input "******"
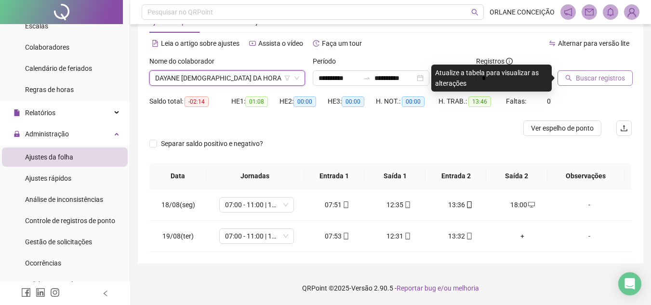
click at [604, 80] on span "Buscar registros" at bounding box center [600, 78] width 49 height 11
